Goal: Information Seeking & Learning: Understand process/instructions

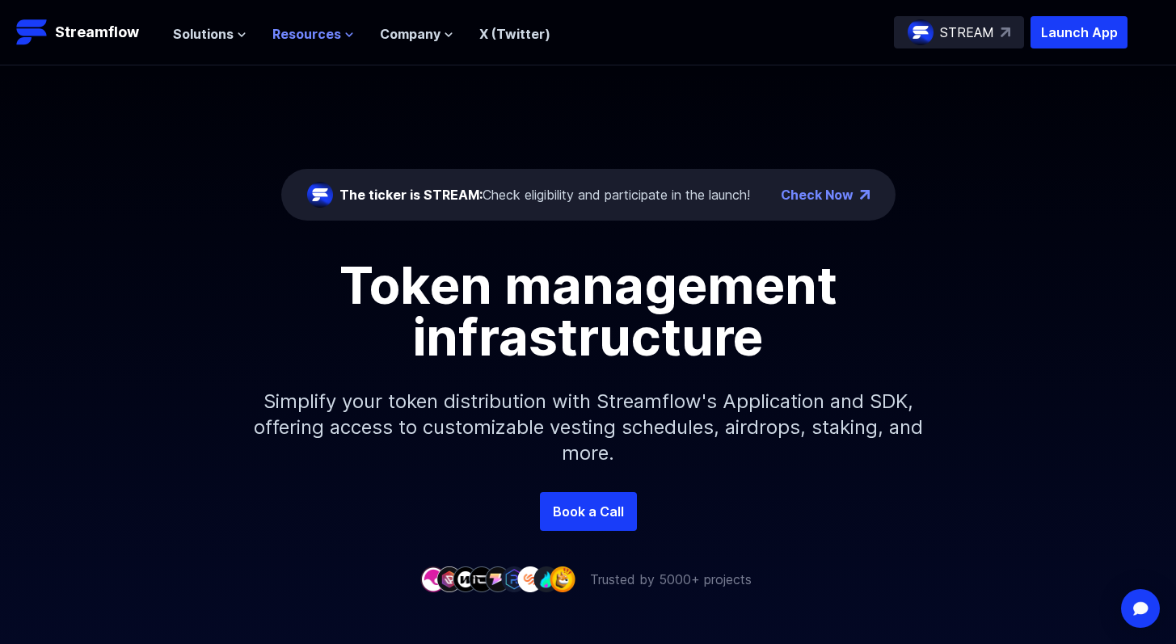
click at [299, 38] on span "Resources" at bounding box center [306, 33] width 69 height 19
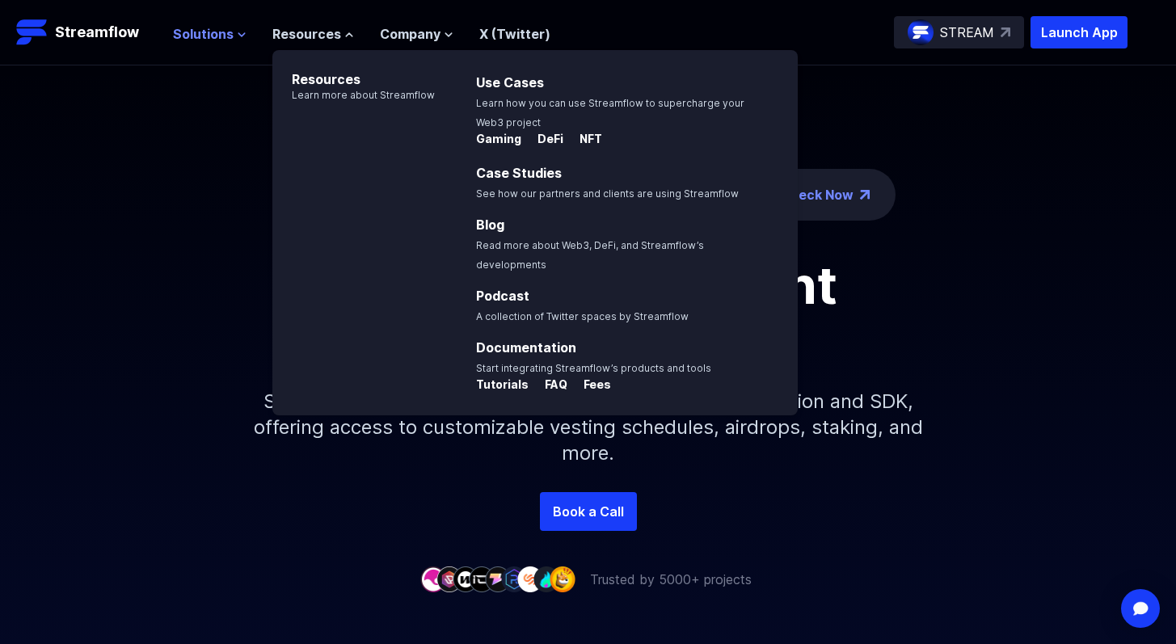
click at [218, 36] on span "Solutions" at bounding box center [203, 33] width 61 height 19
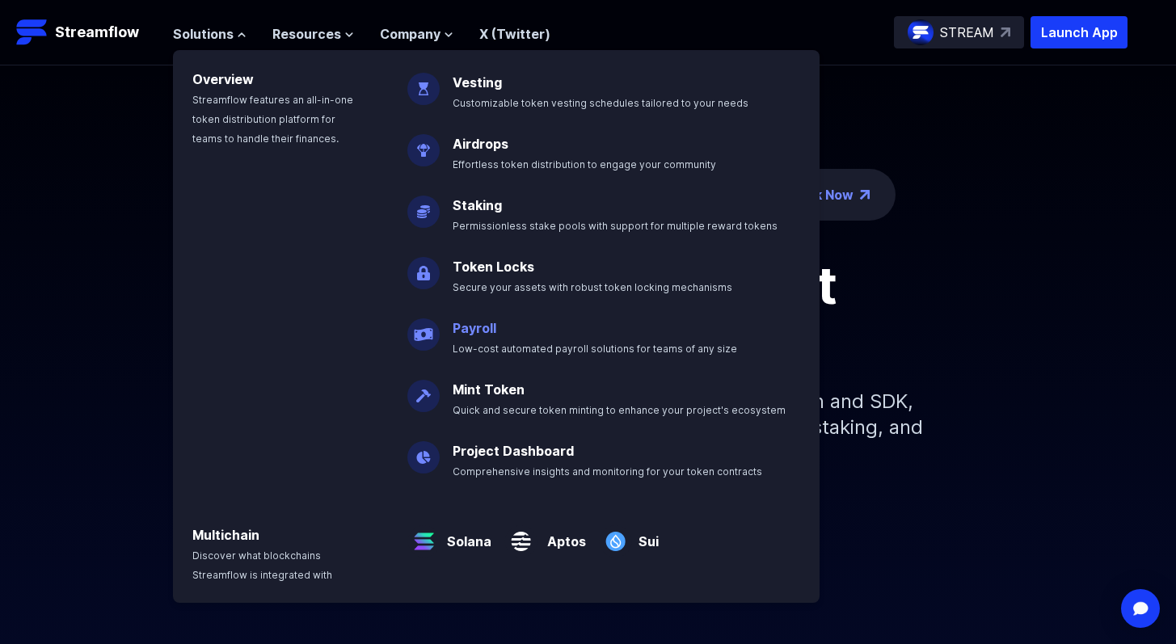
click at [479, 331] on link "Payroll" at bounding box center [475, 328] width 44 height 16
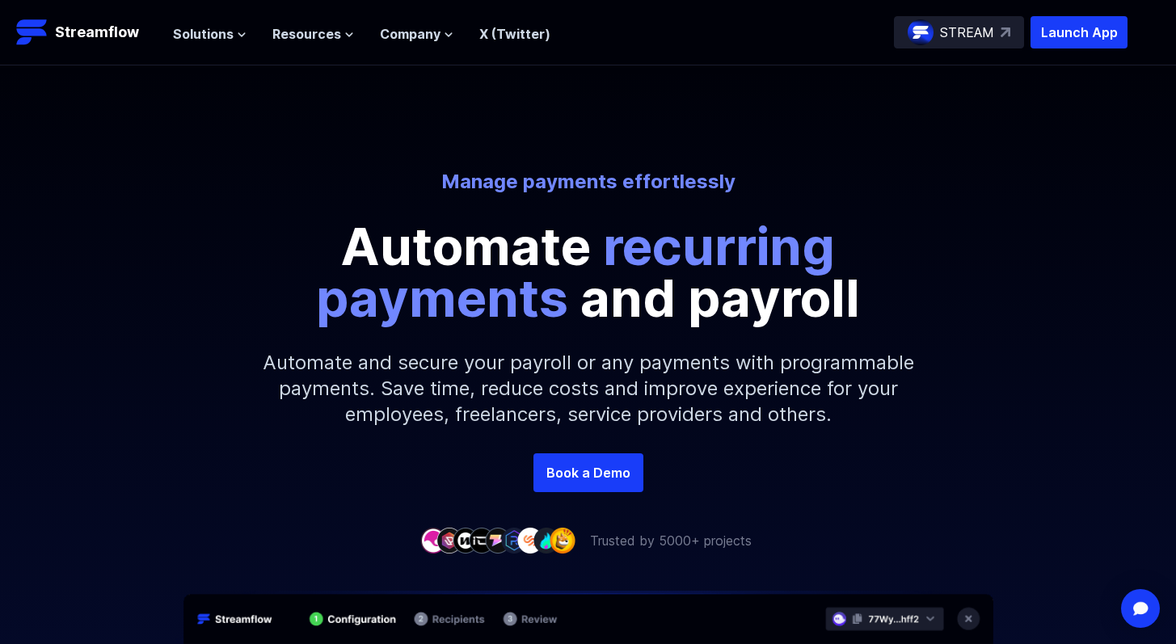
click at [706, 254] on span "recurring payments" at bounding box center [575, 272] width 519 height 114
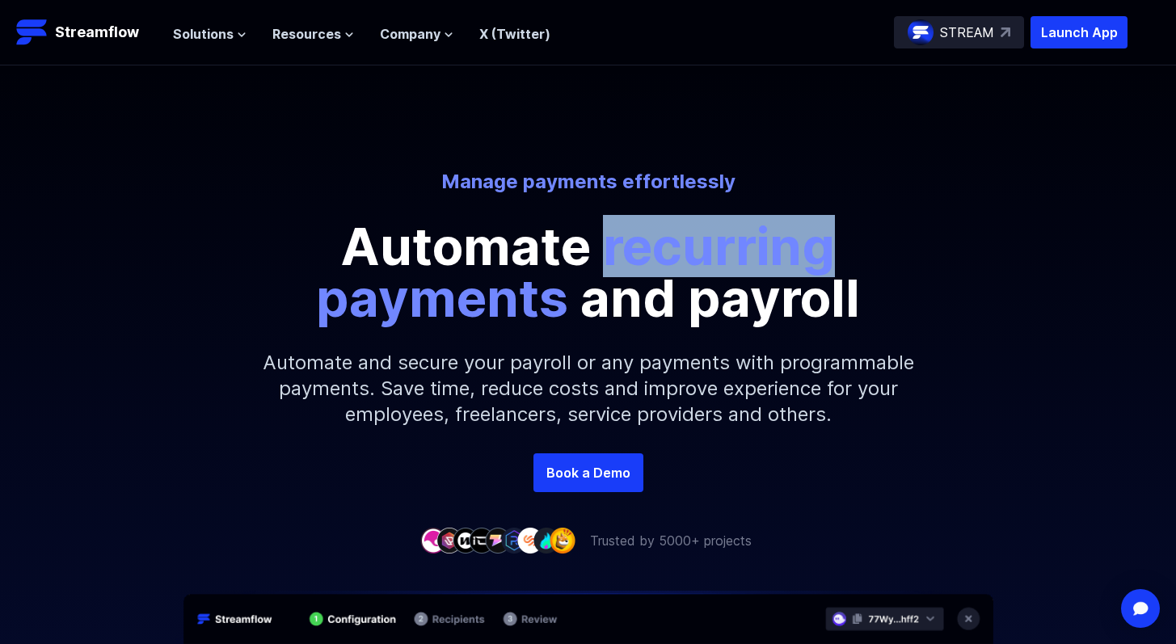
click at [706, 254] on span "recurring payments" at bounding box center [575, 272] width 519 height 114
click at [688, 350] on p "Automate and secure your payroll or any payments with programmable payments. Sa…" at bounding box center [588, 388] width 695 height 129
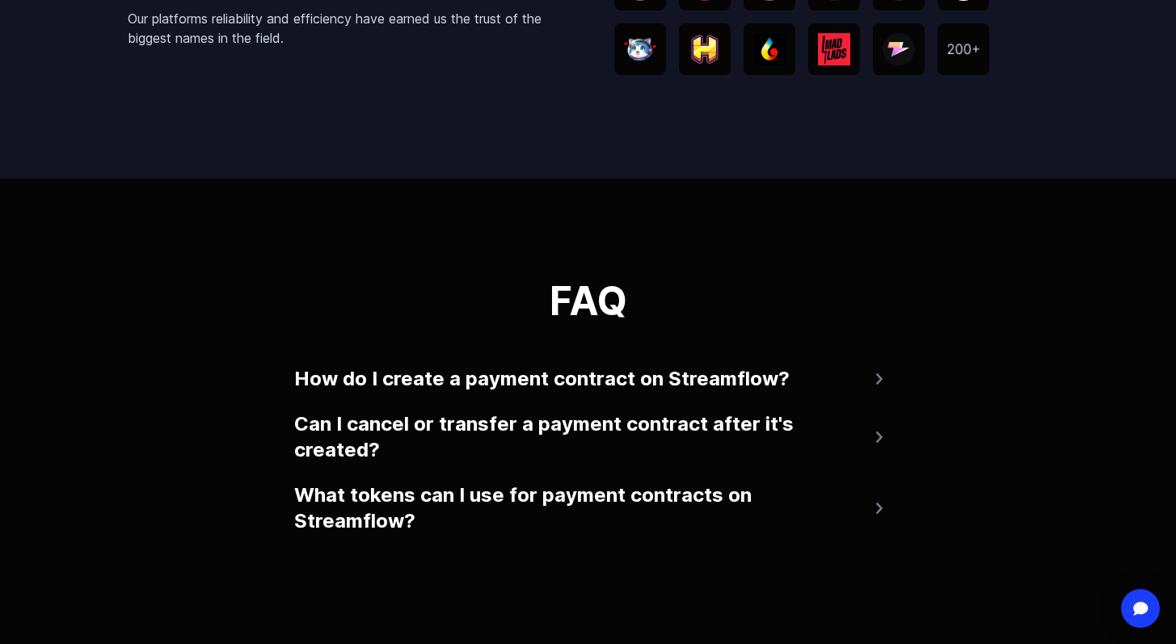
scroll to position [3291, 0]
click at [638, 380] on button "How do I create a payment contract on Streamflow?" at bounding box center [588, 378] width 588 height 39
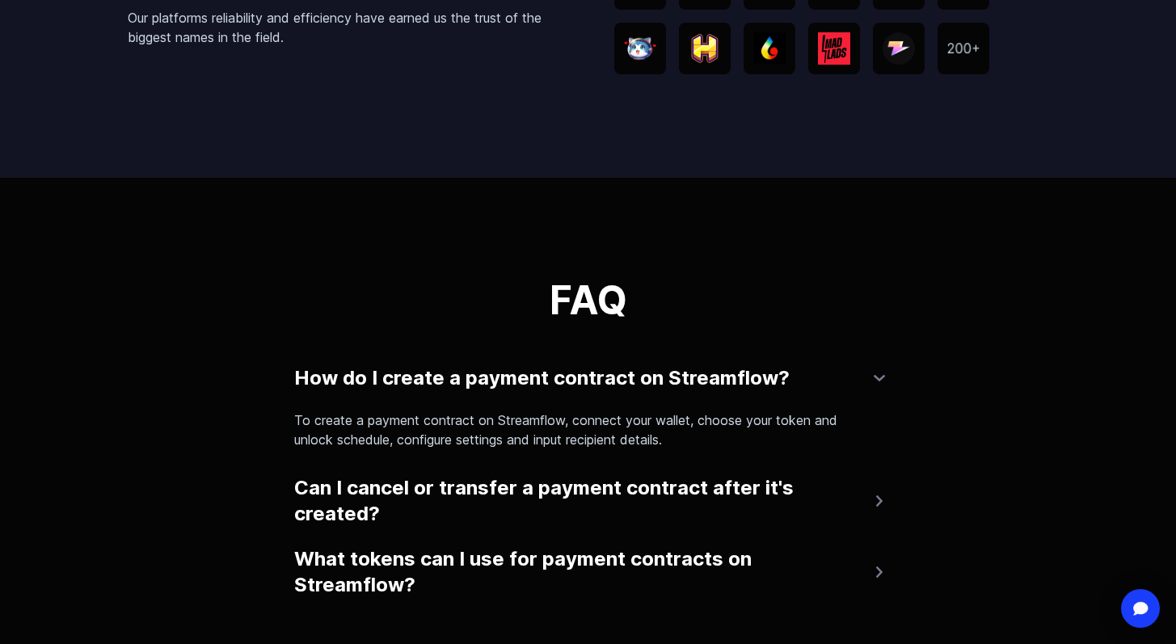
click at [638, 380] on button "How do I create a payment contract on Streamflow?" at bounding box center [588, 378] width 588 height 39
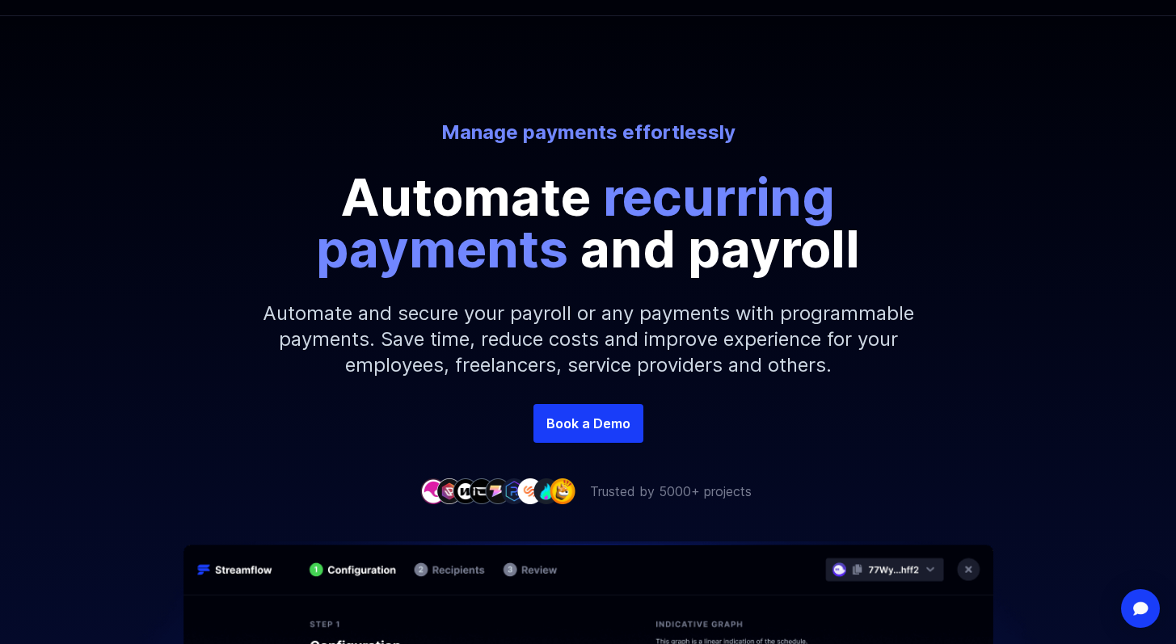
scroll to position [0, 0]
